Goal: Task Accomplishment & Management: Use online tool/utility

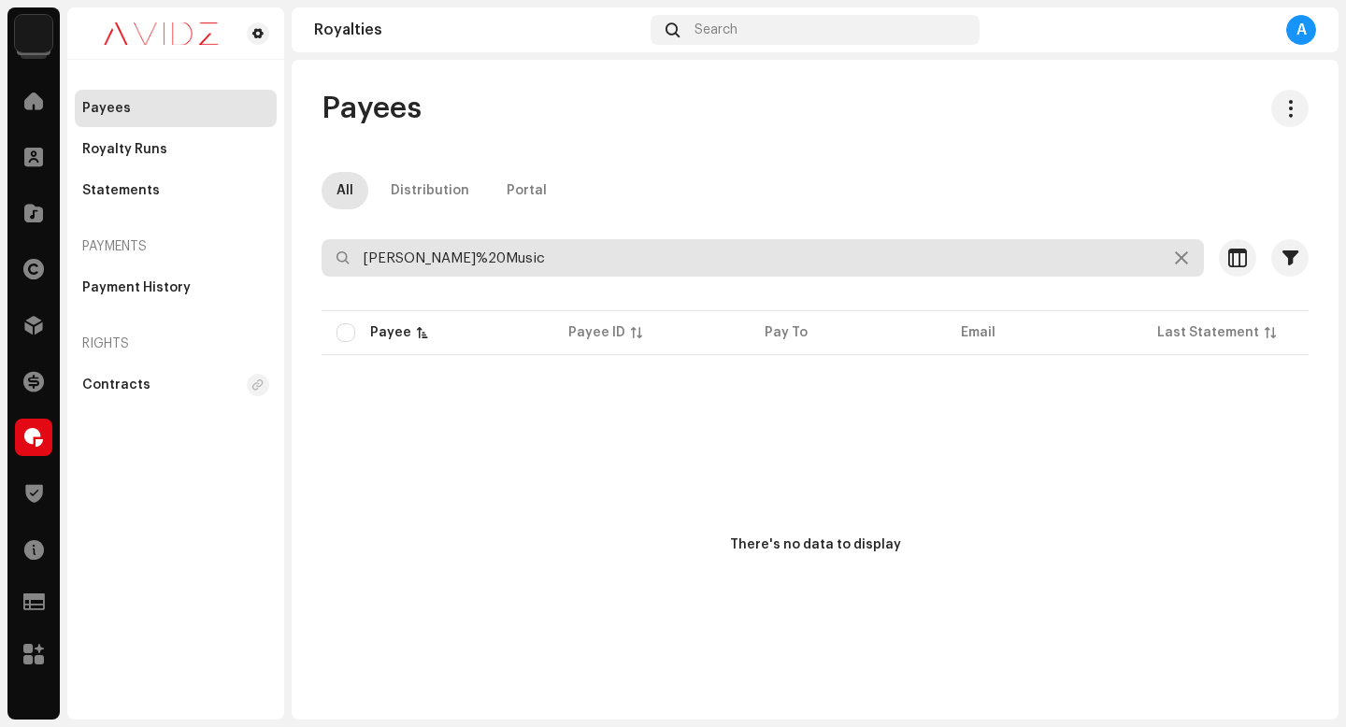
click at [635, 248] on input "[PERSON_NAME]%20Music" at bounding box center [763, 257] width 882 height 37
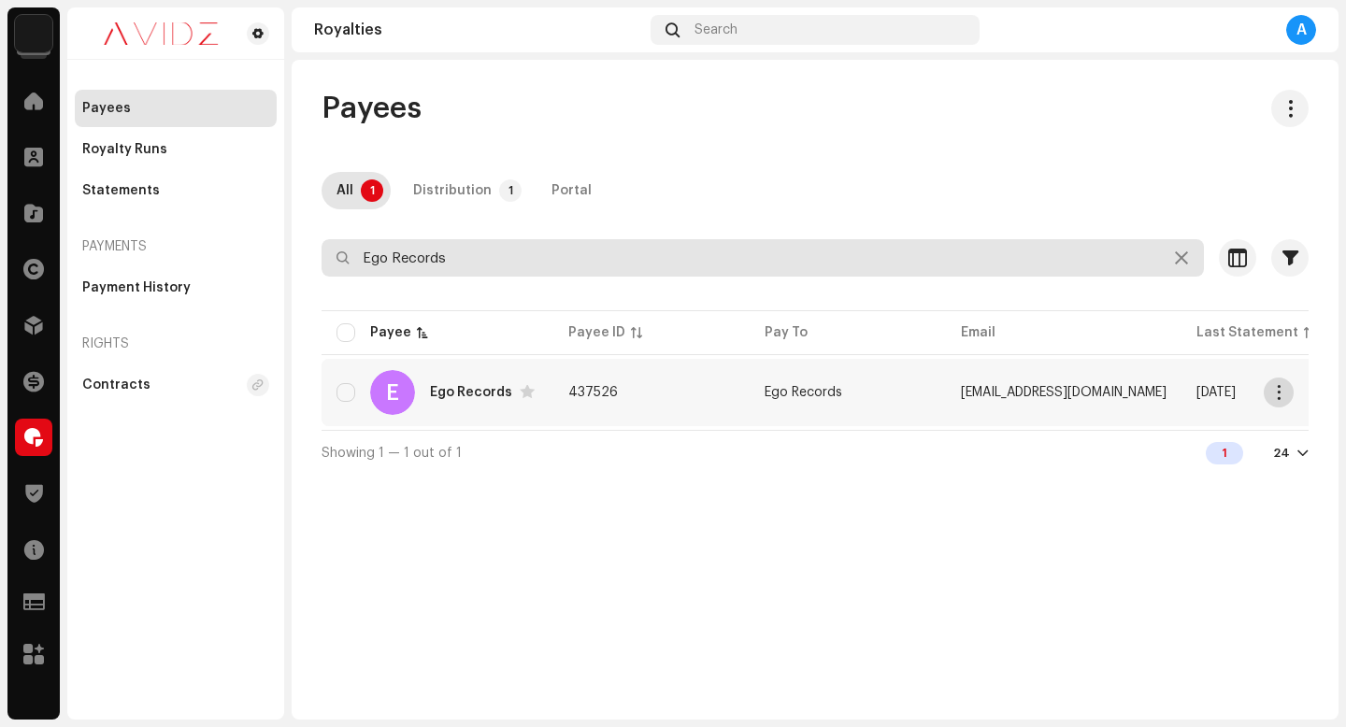
type input "Ego Records"
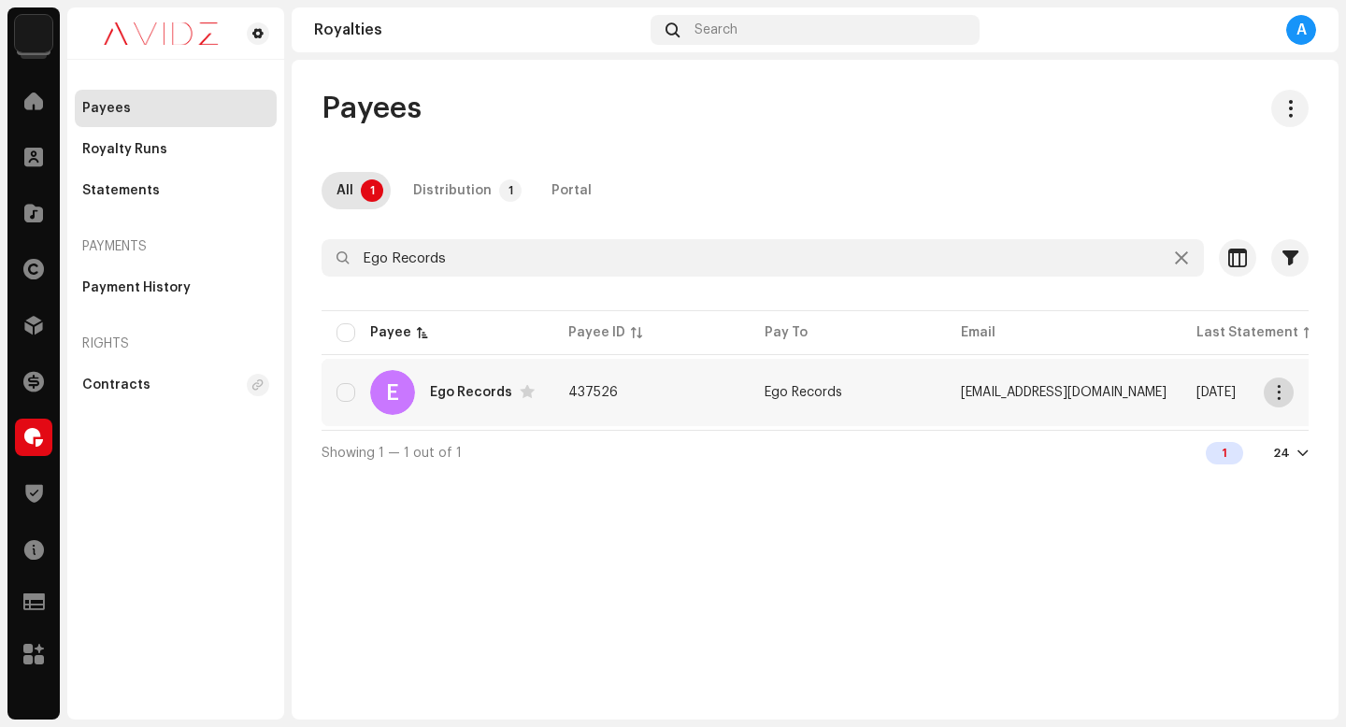
click at [1279, 393] on span "button" at bounding box center [1279, 392] width 14 height 15
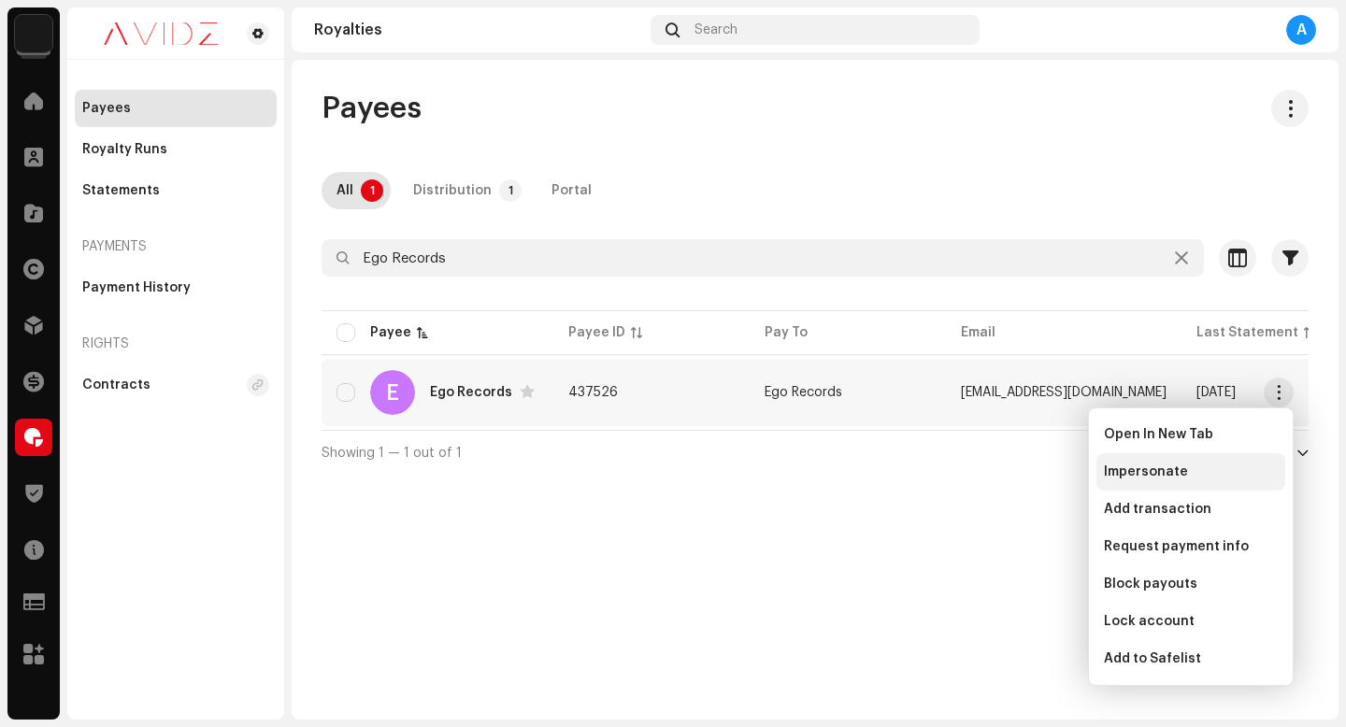
click at [1192, 477] on div "Impersonate" at bounding box center [1191, 472] width 174 height 15
